Goal: Transaction & Acquisition: Purchase product/service

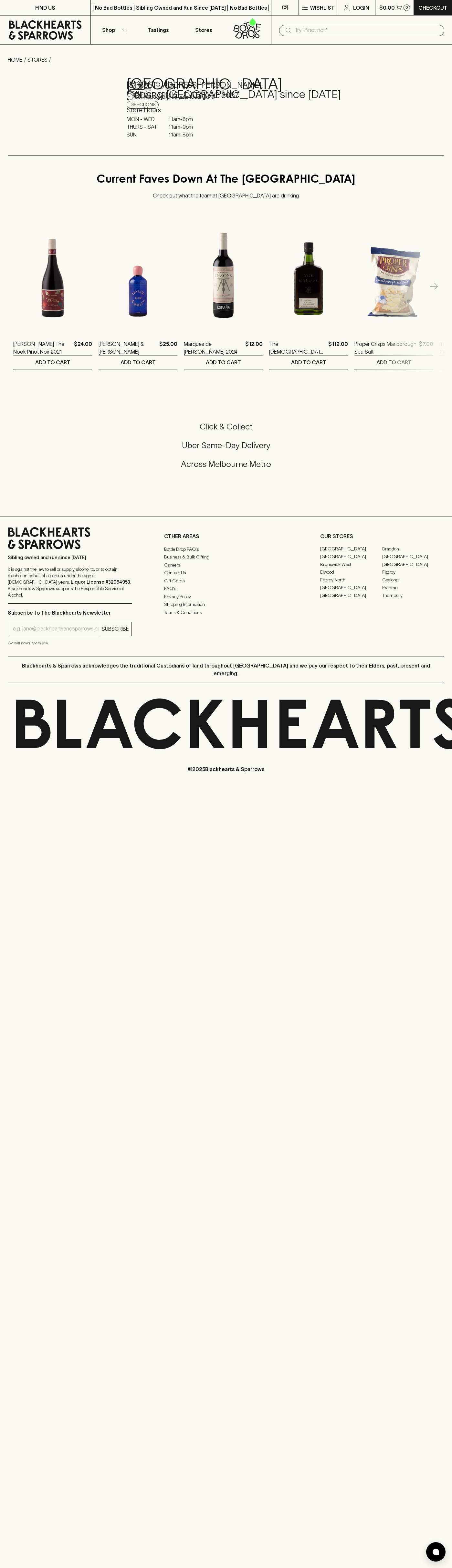
click at [353, 4] on p "Login" at bounding box center [361, 7] width 16 height 8
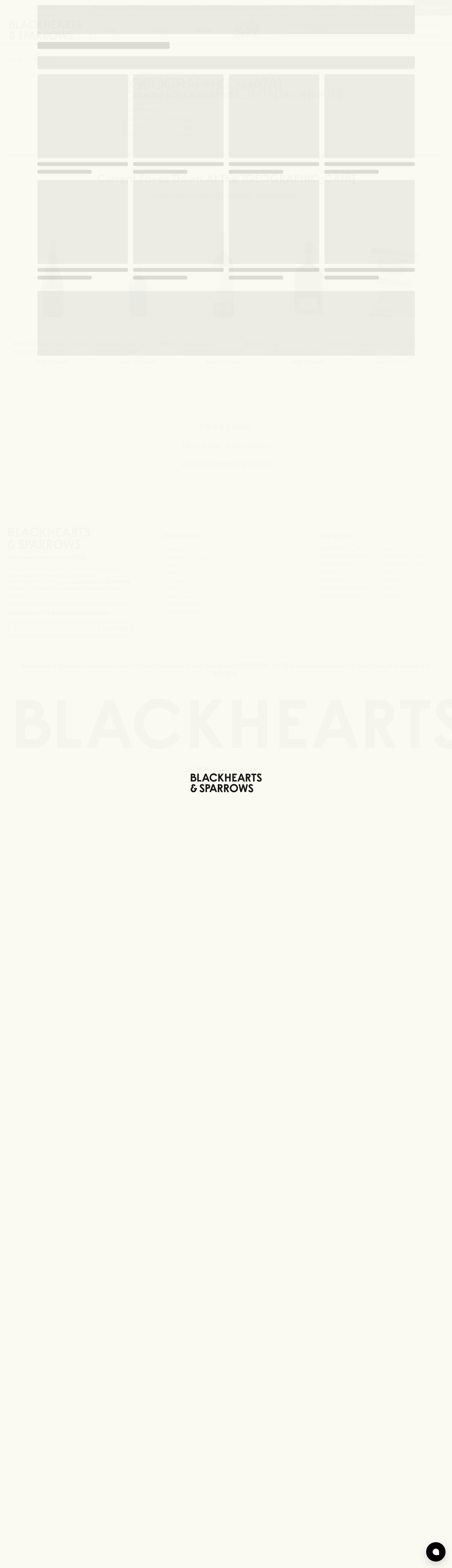
click at [441, 754] on div "Loading" at bounding box center [226, 784] width 452 height 1568
click at [358, 1567] on html "FIND US | No Bad Bottles | Sibling Owned and Run Since [DATE] | No Bad Bottles …" at bounding box center [226, 784] width 452 height 1568
click at [22, 794] on div "Loading" at bounding box center [226, 784] width 452 height 1568
